Goal: Task Accomplishment & Management: Manage account settings

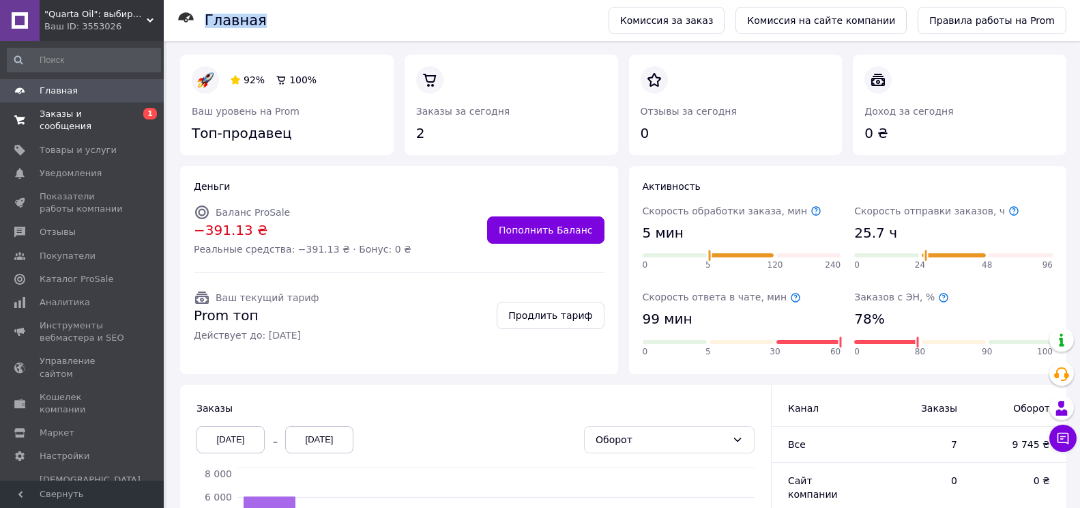
click at [83, 109] on span "Заказы и сообщения" at bounding box center [83, 120] width 87 height 25
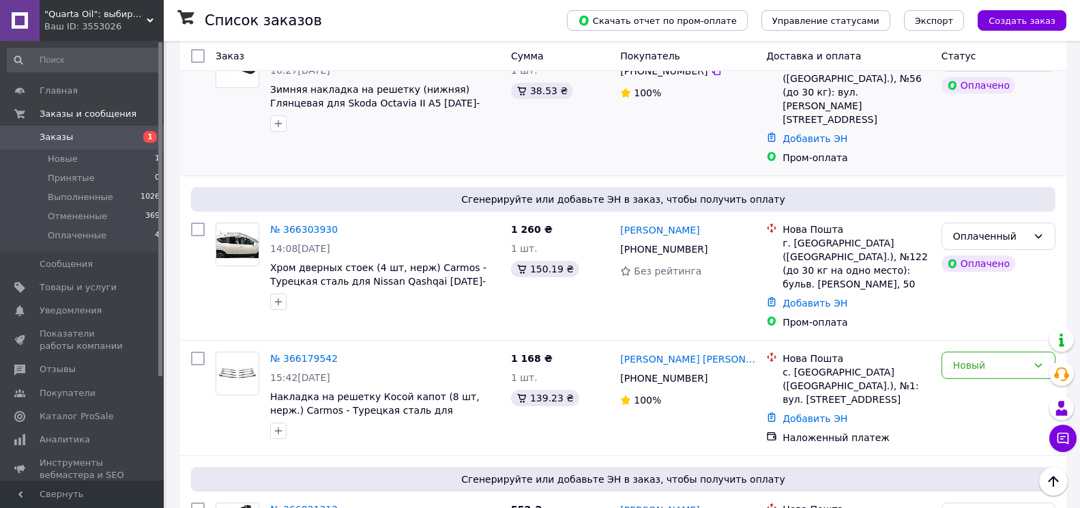
scroll to position [136, 0]
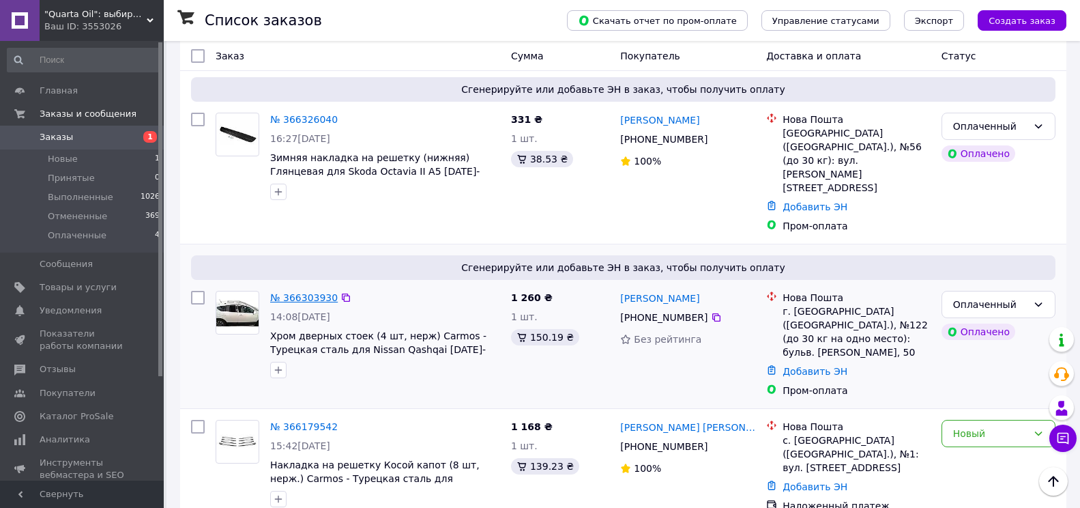
click at [291, 292] on link "№ 366303930" at bounding box center [304, 297] width 68 height 11
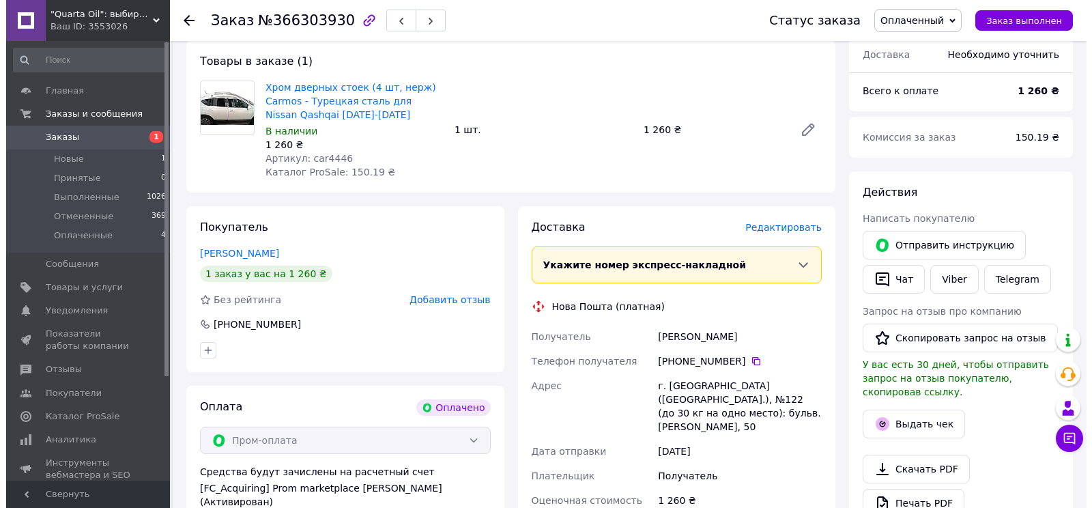
scroll to position [136, 0]
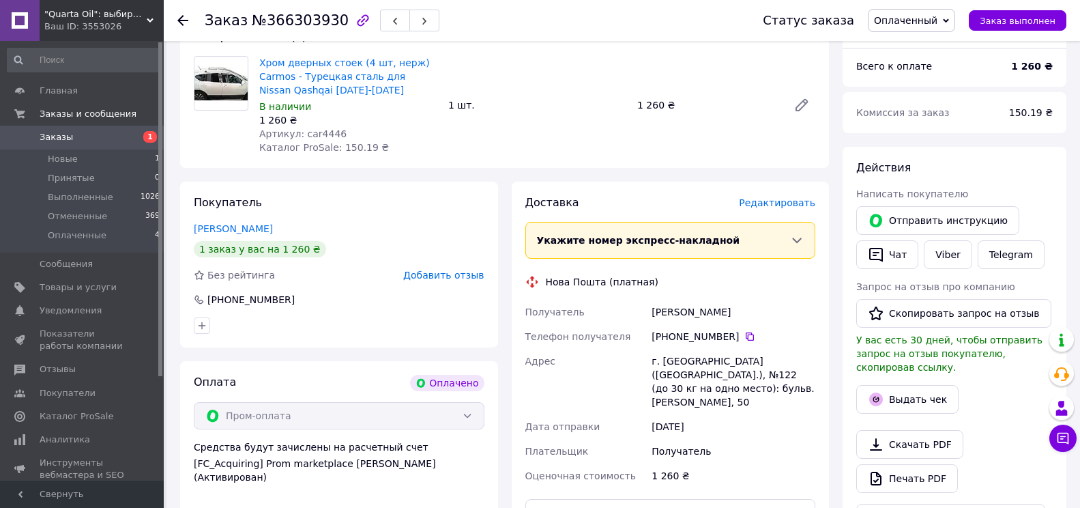
click at [776, 205] on span "Редактировать" at bounding box center [777, 202] width 76 height 11
click at [771, 207] on span "Редактировать" at bounding box center [777, 202] width 76 height 11
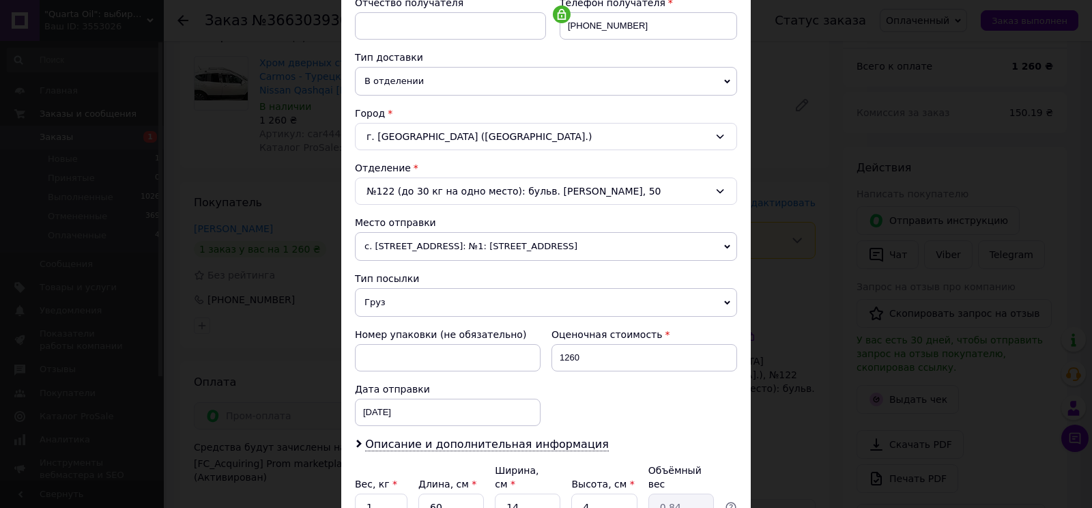
scroll to position [273, 0]
click at [647, 246] on span "с. [STREET_ADDRESS]: №1: [STREET_ADDRESS]" at bounding box center [546, 245] width 382 height 29
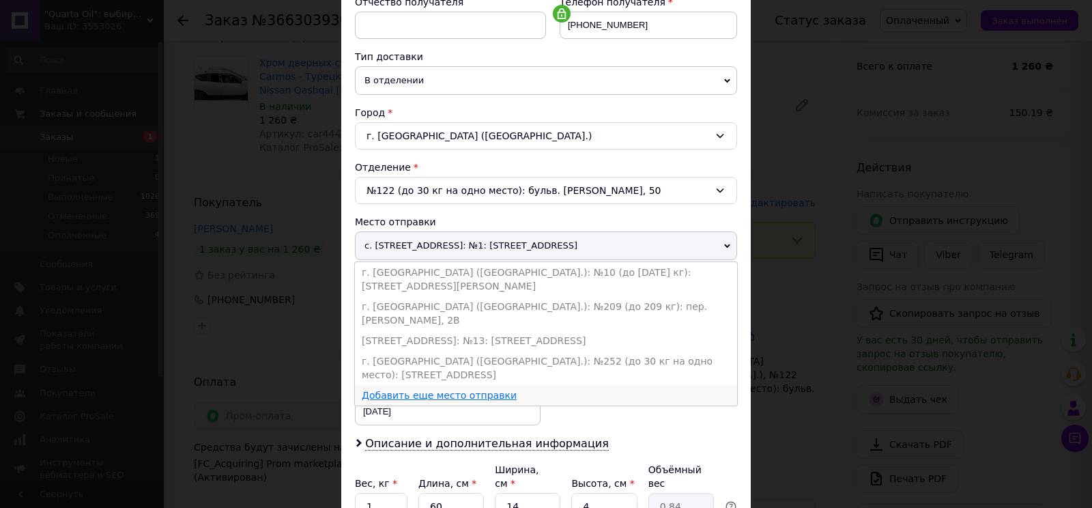
click at [474, 390] on link "Добавить еще место отправки" at bounding box center [439, 395] width 155 height 11
click at [474, 352] on input at bounding box center [448, 356] width 186 height 27
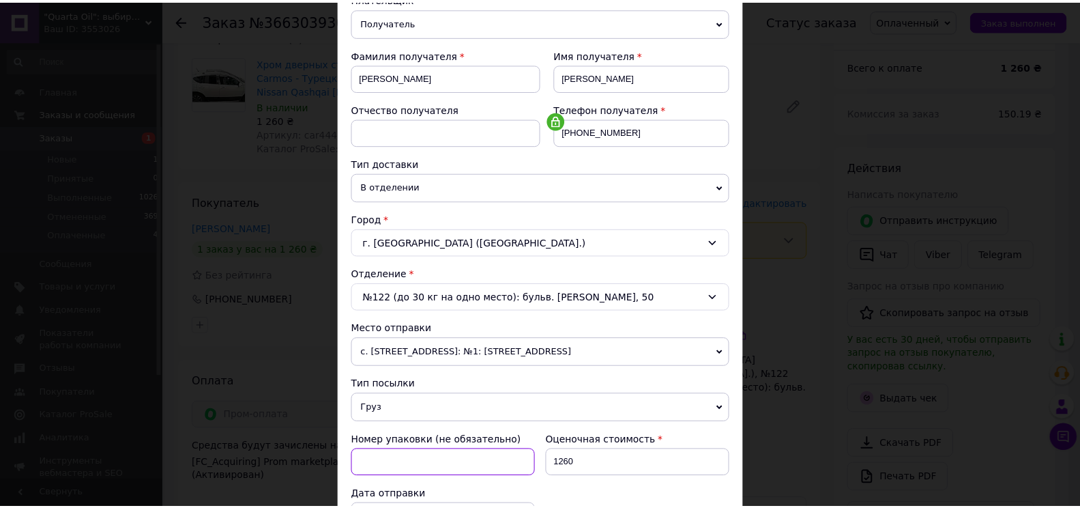
scroll to position [0, 0]
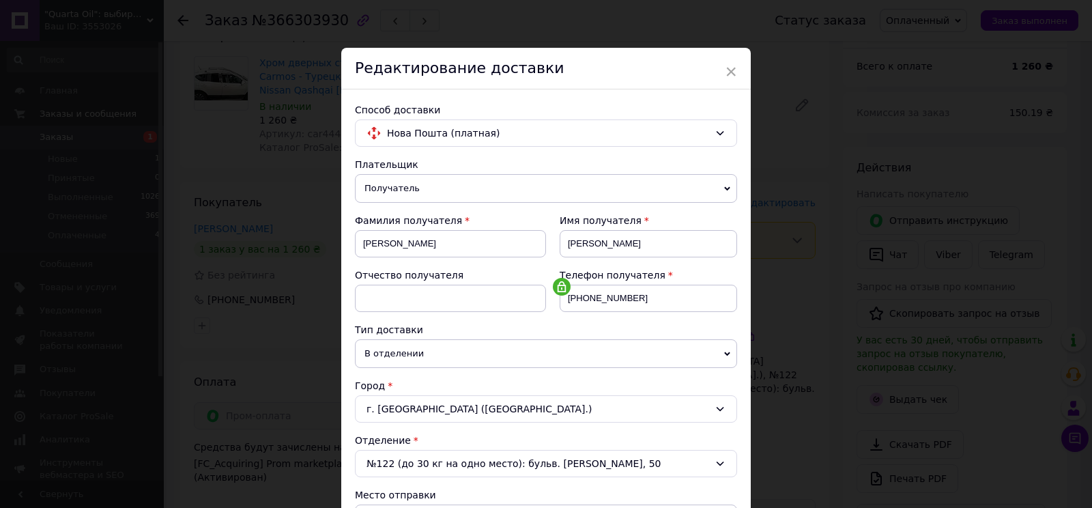
click at [731, 72] on span "×" at bounding box center [730, 71] width 12 height 23
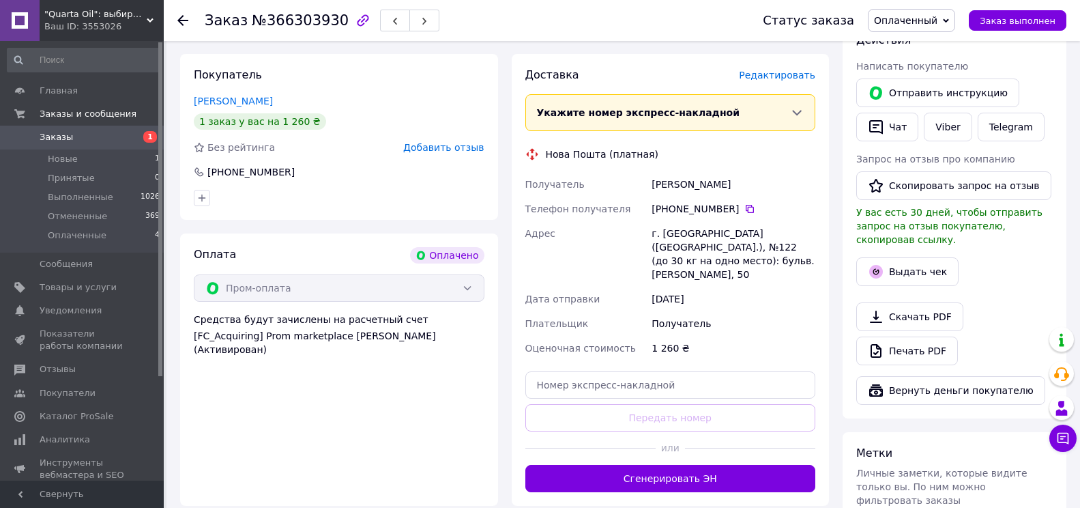
scroll to position [273, 0]
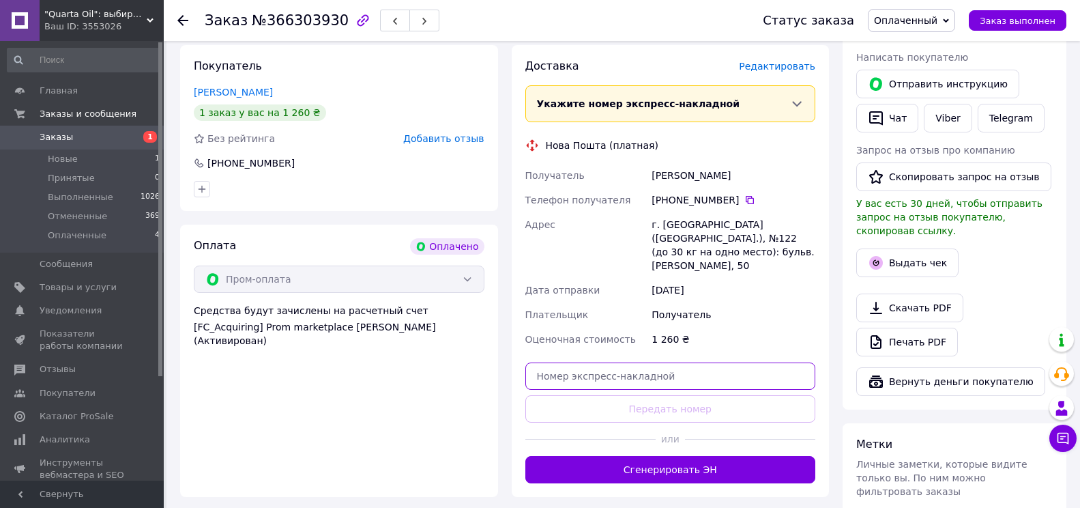
click at [639, 363] on input "text" at bounding box center [670, 375] width 291 height 27
paste input "20451269152147"
type input "20451269152147"
click at [681, 252] on div "г. [GEOGRAPHIC_DATA] ([GEOGRAPHIC_DATA].), №122 (до 30 кг на одно место): бульв…" at bounding box center [733, 244] width 169 height 65
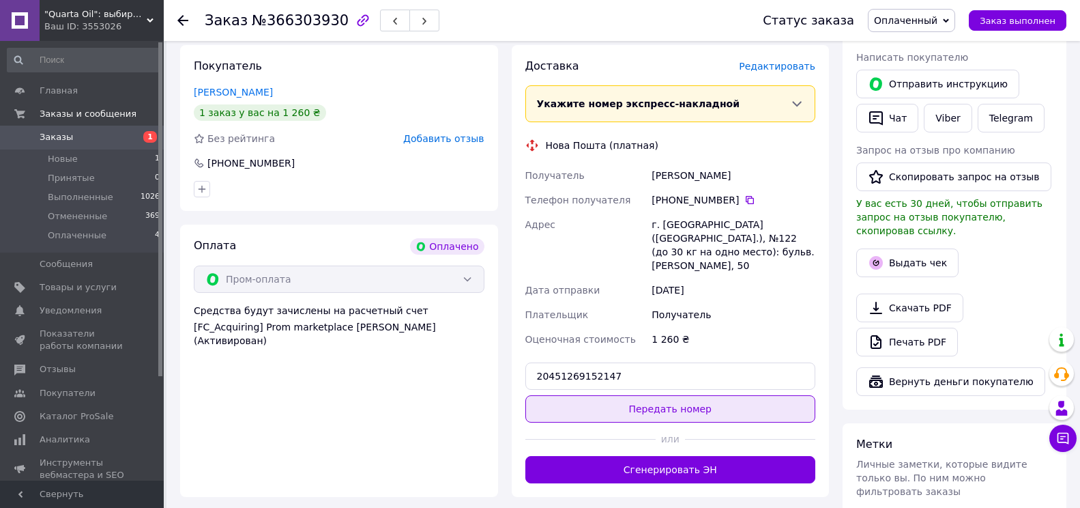
click at [688, 395] on button "Передать номер" at bounding box center [670, 408] width 291 height 27
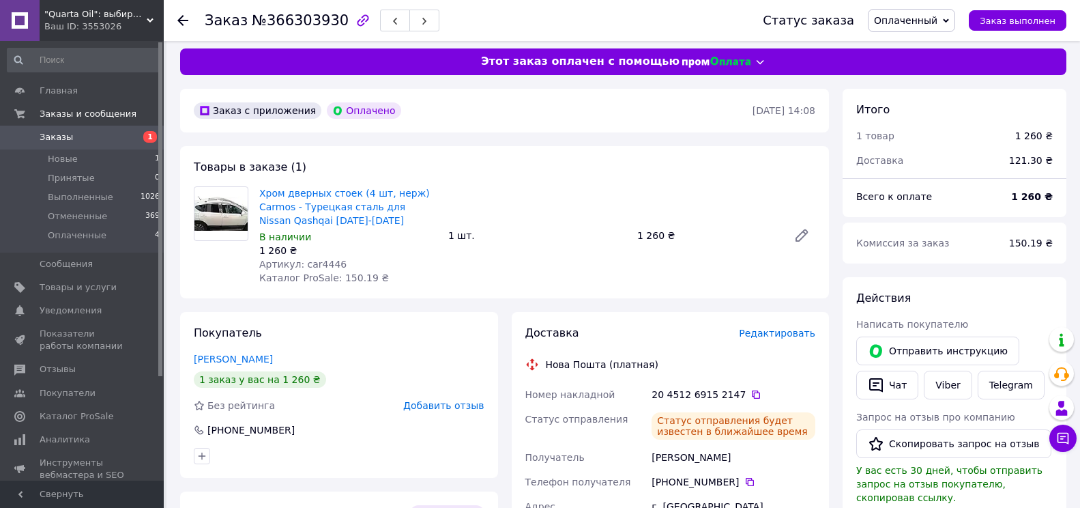
scroll to position [0, 0]
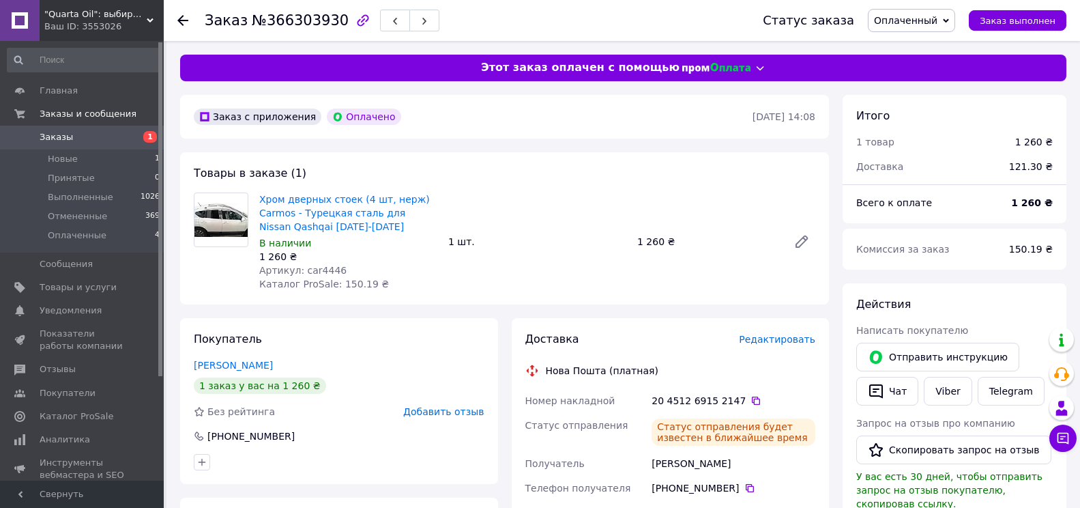
click at [184, 23] on icon at bounding box center [182, 20] width 11 height 11
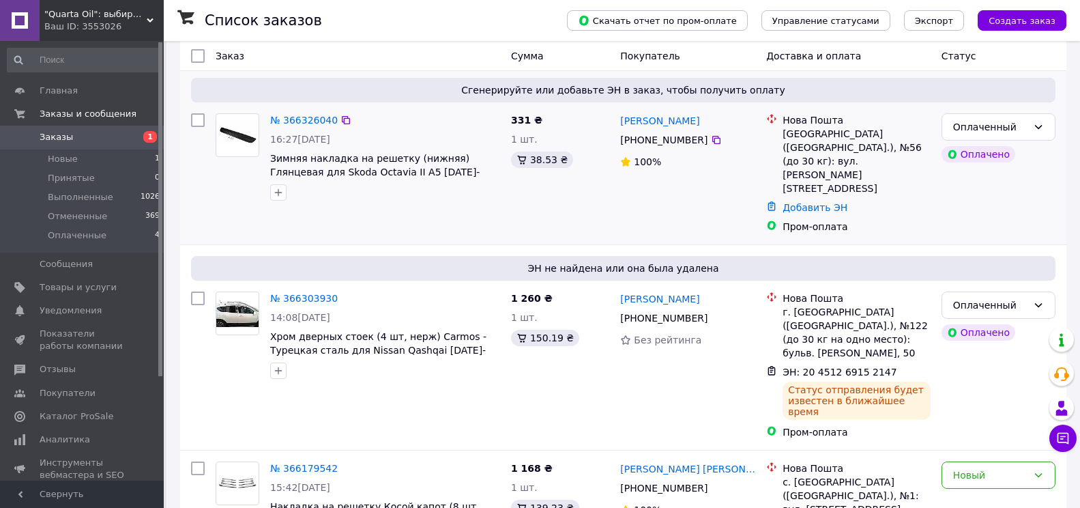
scroll to position [136, 0]
click at [314, 121] on link "№ 366326040" at bounding box center [304, 119] width 68 height 11
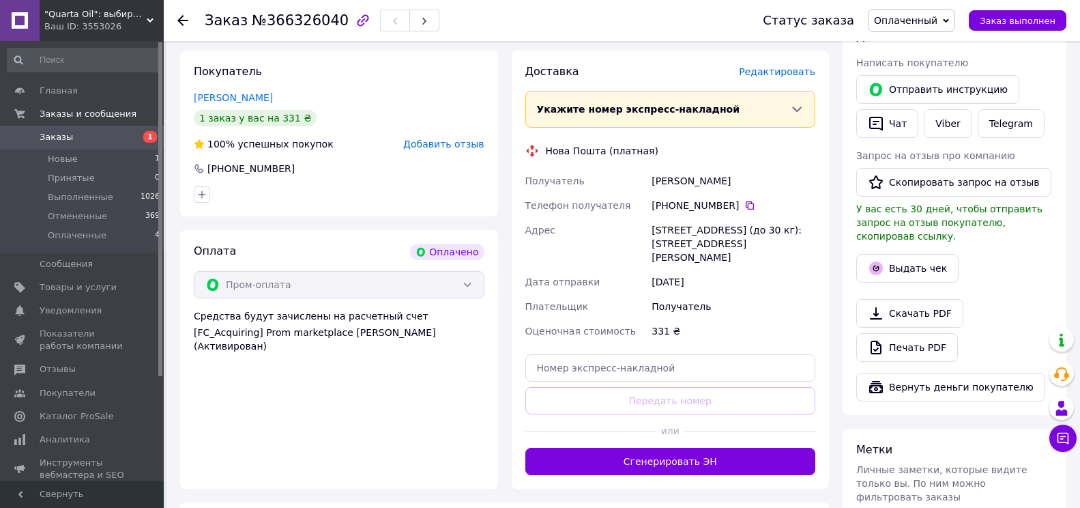
scroll to position [341, 0]
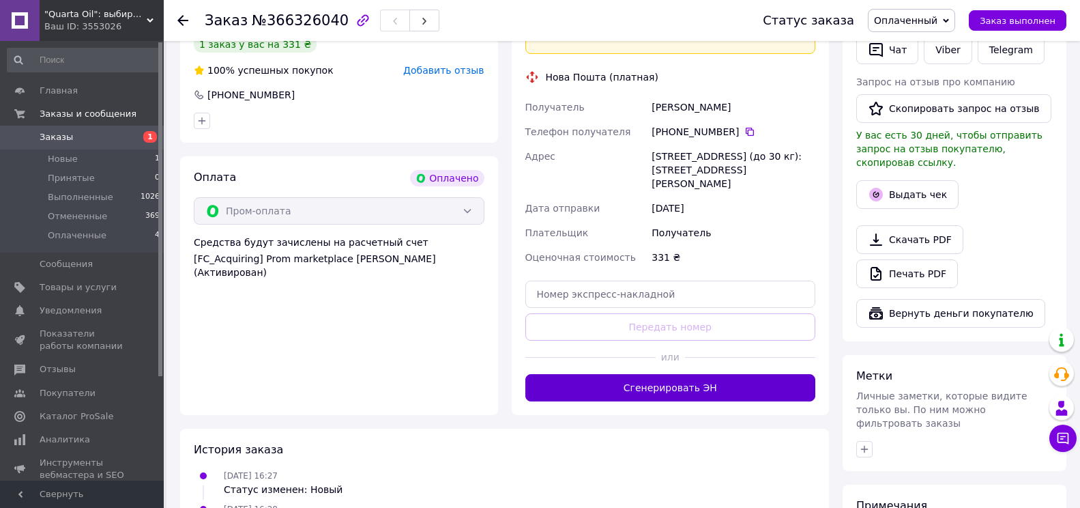
click at [683, 374] on button "Сгенерировать ЭН" at bounding box center [670, 387] width 291 height 27
click at [683, 374] on div "Доставка Редактировать Укажите номер экспресс-накладной Обязательно введите ном…" at bounding box center [670, 195] width 291 height 411
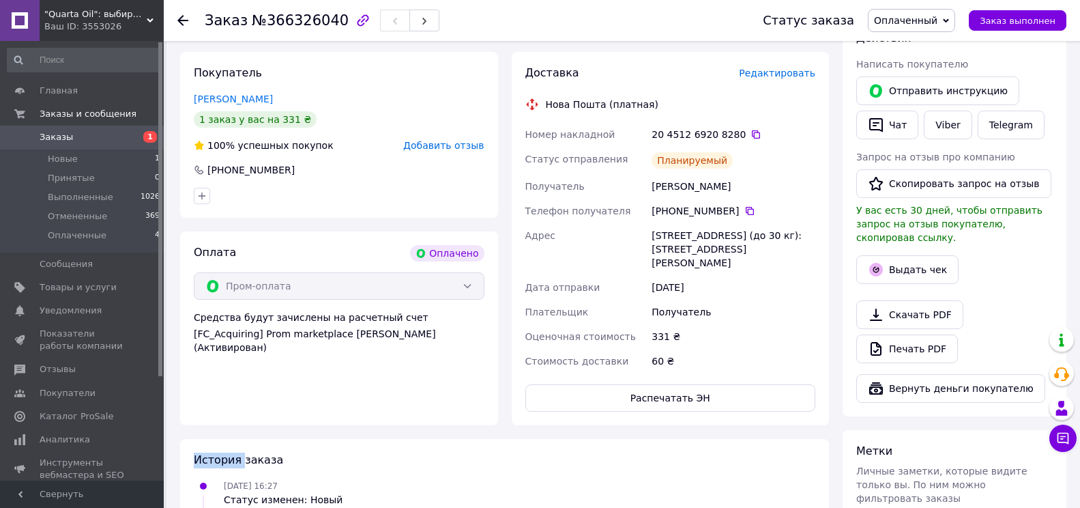
scroll to position [0, 0]
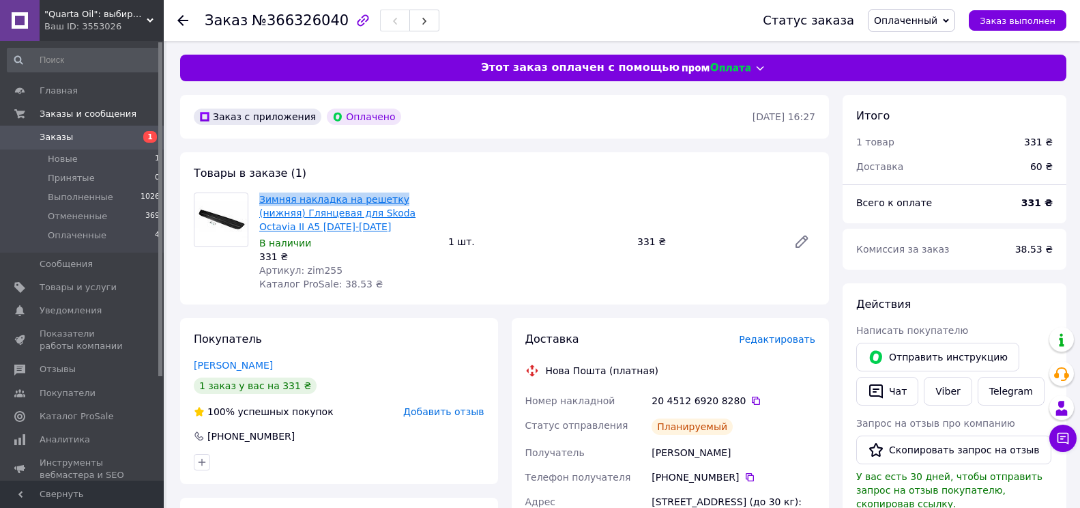
drag, startPoint x: 257, startPoint y: 196, endPoint x: 385, endPoint y: 196, distance: 128.3
click at [385, 196] on div "Зимняя накладка на решетку (нижняя) Глянцевая для Skoda Octavia II A5 [DATE]-[D…" at bounding box center [348, 242] width 189 height 104
click at [385, 196] on link "Зимняя накладка на решетку (нижняя) Глянцевая для Skoda Octavia II A5 [DATE]-[D…" at bounding box center [337, 213] width 156 height 38
copy link "Зимняя накладка на решетку"
